Goal: Information Seeking & Learning: Learn about a topic

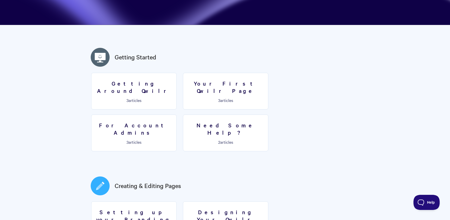
scroll to position [4, 0]
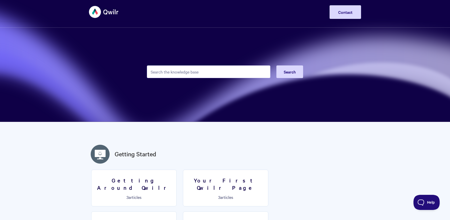
click at [194, 68] on input "Search the knowledge base" at bounding box center [208, 72] width 123 height 13
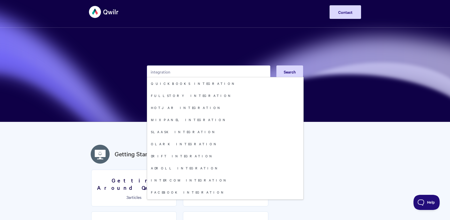
type input "integrations"
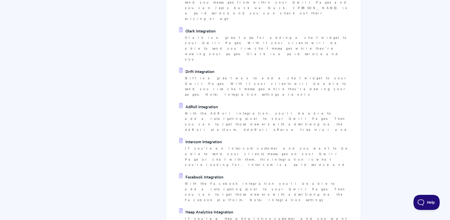
scroll to position [236, 0]
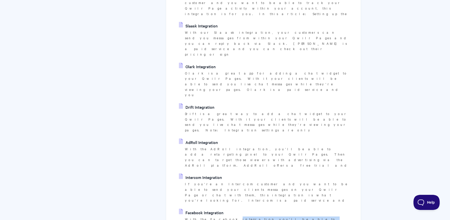
drag, startPoint x: 233, startPoint y: 107, endPoint x: 300, endPoint y: 117, distance: 67.5
drag, startPoint x: 299, startPoint y: 114, endPoint x: 220, endPoint y: 108, distance: 78.3
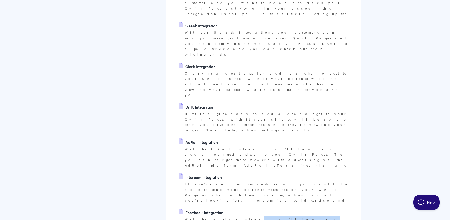
drag, startPoint x: 214, startPoint y: 107, endPoint x: 290, endPoint y: 113, distance: 75.4
click at [213, 209] on link "Facebook Integration" at bounding box center [201, 213] width 45 height 8
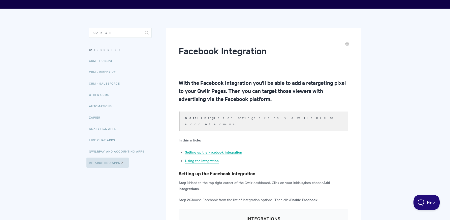
scroll to position [27, 0]
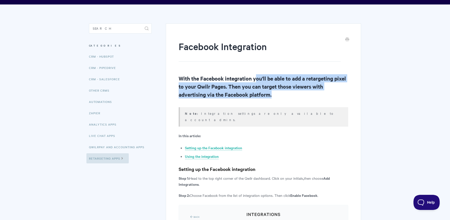
drag, startPoint x: 281, startPoint y: 81, endPoint x: 311, endPoint y: 97, distance: 33.8
click at [311, 97] on h2 "With the Facebook integration you'll be able to add a retargeting pixel to your…" at bounding box center [264, 86] width 170 height 24
drag, startPoint x: 240, startPoint y: 80, endPoint x: 300, endPoint y: 94, distance: 62.2
click at [300, 94] on h2 "With the Facebook integration you'll be able to add a retargeting pixel to your…" at bounding box center [264, 86] width 170 height 24
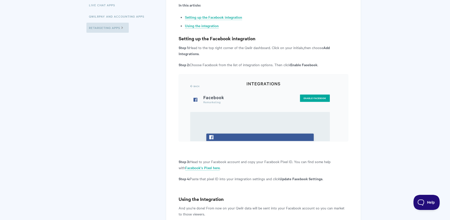
scroll to position [65, 0]
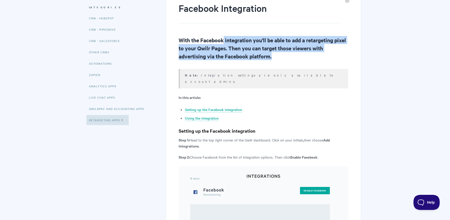
drag, startPoint x: 223, startPoint y: 130, endPoint x: 261, endPoint y: 137, distance: 39.2
click at [261, 137] on article "Facebook Integration With the Facebook integration you'll be able to add a reta…" at bounding box center [264, 167] width 170 height 331
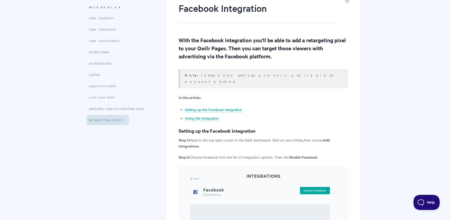
click at [262, 137] on p "Step 1: Head to the top right corner of the Qwilr dashboard. Click on your init…" at bounding box center [264, 143] width 170 height 12
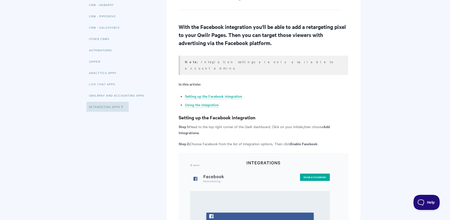
scroll to position [100, 0]
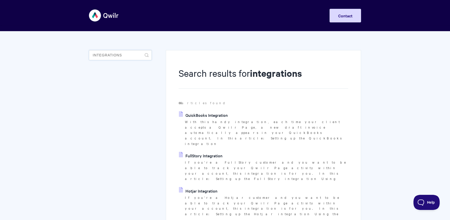
click at [129, 55] on input "integrations" at bounding box center [120, 55] width 63 height 10
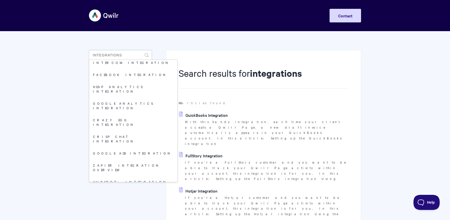
scroll to position [30, 0]
